Goal: Find specific page/section: Find specific page/section

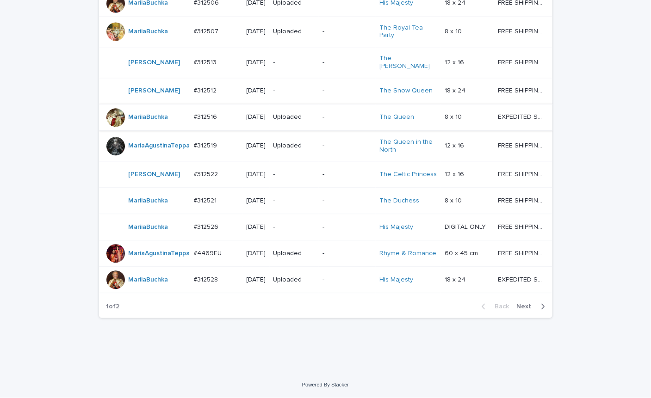
scroll to position [834, 0]
click at [523, 305] on span "Next" at bounding box center [527, 306] width 20 height 6
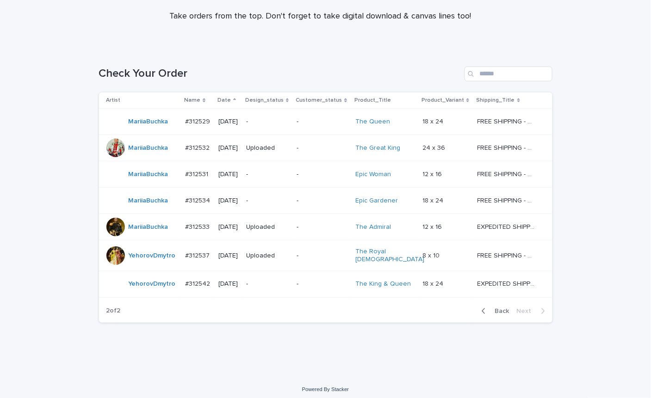
click at [496, 309] on span "Back" at bounding box center [499, 311] width 20 height 6
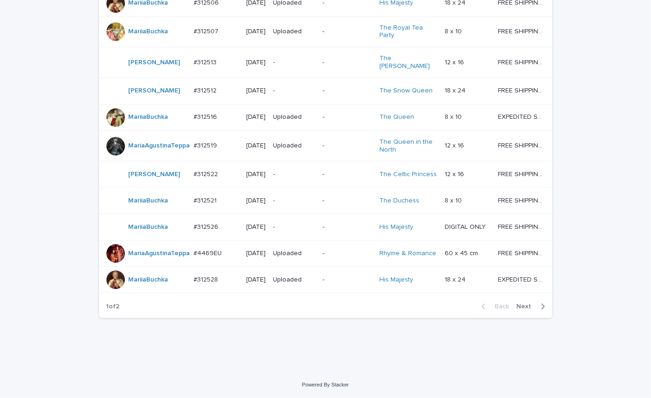
scroll to position [834, 0]
click at [521, 306] on span "Next" at bounding box center [527, 306] width 20 height 6
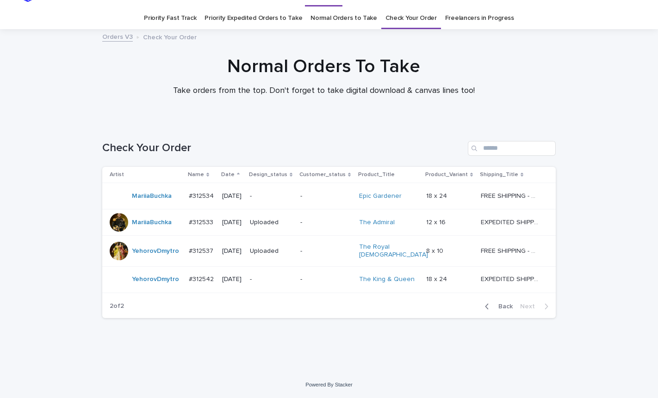
scroll to position [18, 0]
